Goal: Communication & Community: Share content

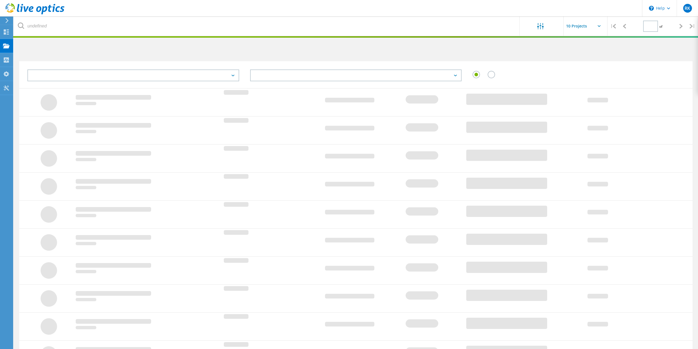
type input "1"
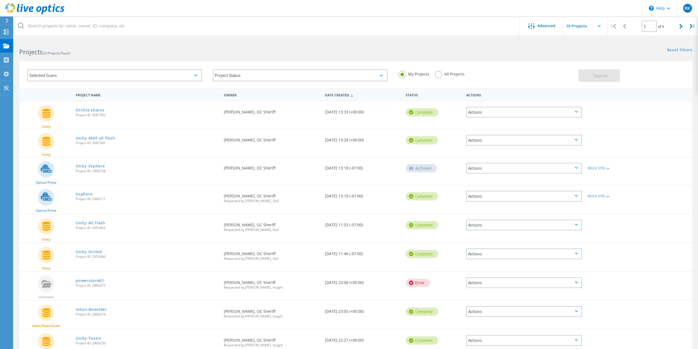
click at [500, 111] on div "Actions" at bounding box center [524, 112] width 116 height 11
click at [493, 118] on div "Share" at bounding box center [524, 116] width 115 height 9
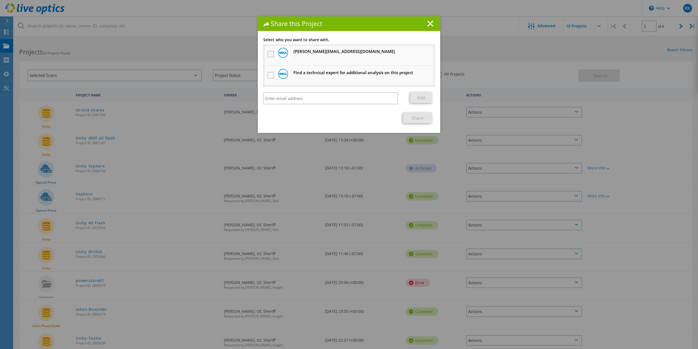
click at [272, 54] on label at bounding box center [271, 54] width 8 height 7
click at [0, 0] on input "checkbox" at bounding box center [0, 0] width 0 height 0
click at [420, 119] on link "Share" at bounding box center [417, 117] width 29 height 11
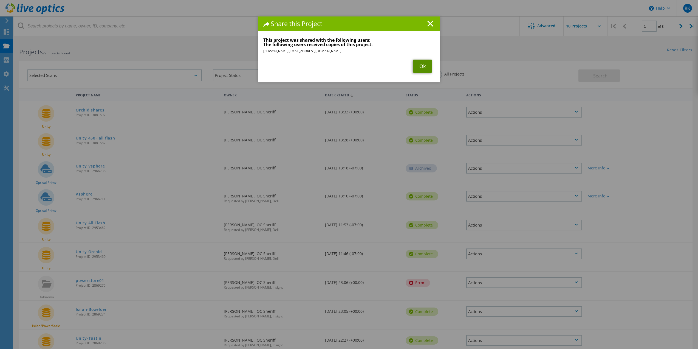
click at [413, 67] on link "Ok" at bounding box center [422, 66] width 19 height 13
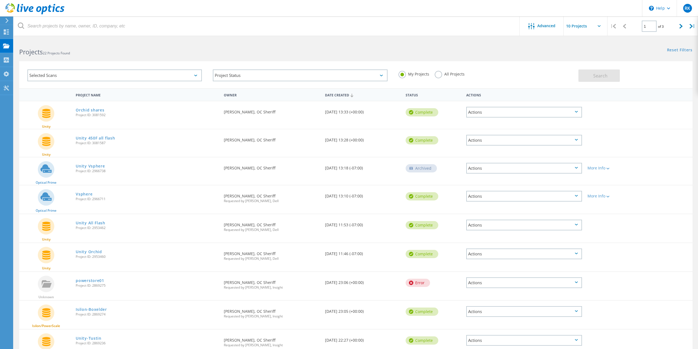
click at [547, 139] on div "Actions" at bounding box center [524, 140] width 116 height 11
click at [637, 123] on div "Unity Orchid shares Project ID: 3081592 Requested By [PERSON_NAME], OC Sheriff …" at bounding box center [355, 114] width 673 height 27
click at [568, 140] on div "Actions" at bounding box center [524, 140] width 116 height 11
click at [507, 142] on div "Share" at bounding box center [524, 144] width 115 height 9
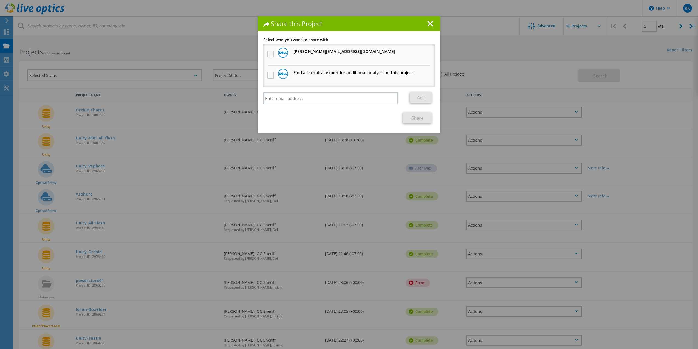
click at [270, 52] on label at bounding box center [271, 54] width 8 height 7
click at [0, 0] on input "checkbox" at bounding box center [0, 0] width 0 height 0
click at [412, 118] on link "Share" at bounding box center [417, 117] width 29 height 11
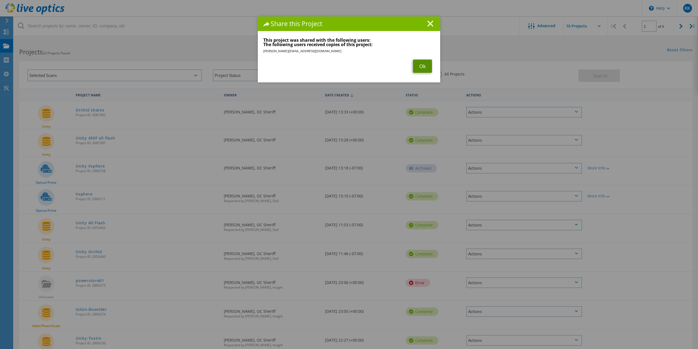
click at [418, 71] on link "Ok" at bounding box center [422, 66] width 19 height 13
